Goal: Information Seeking & Learning: Check status

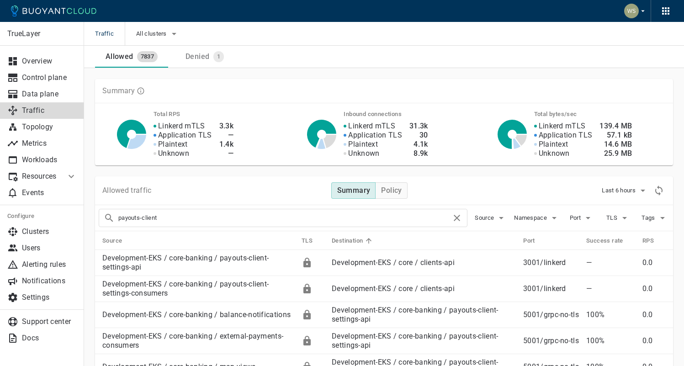
drag, startPoint x: 171, startPoint y: 216, endPoint x: 53, endPoint y: 215, distance: 118.8
type input "paydirect"
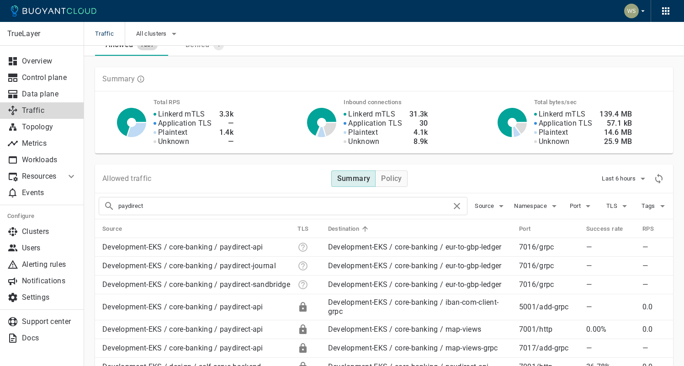
drag, startPoint x: 177, startPoint y: 204, endPoint x: 67, endPoint y: 204, distance: 110.6
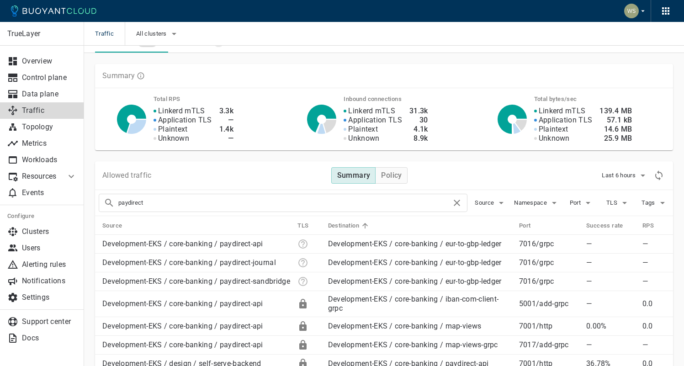
scroll to position [170, 0]
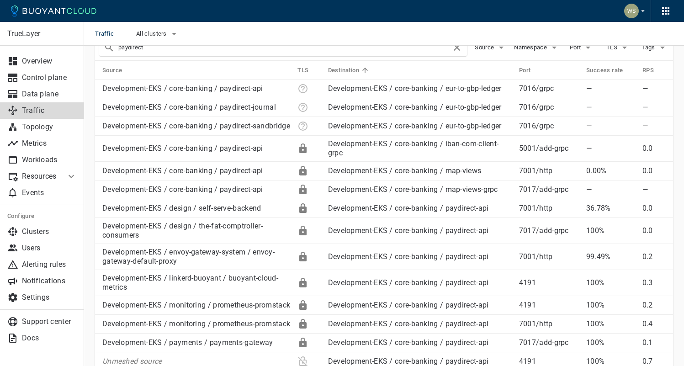
click at [428, 32] on div "Traffic All clusters" at bounding box center [384, 34] width 600 height 24
